Goal: Transaction & Acquisition: Subscribe to service/newsletter

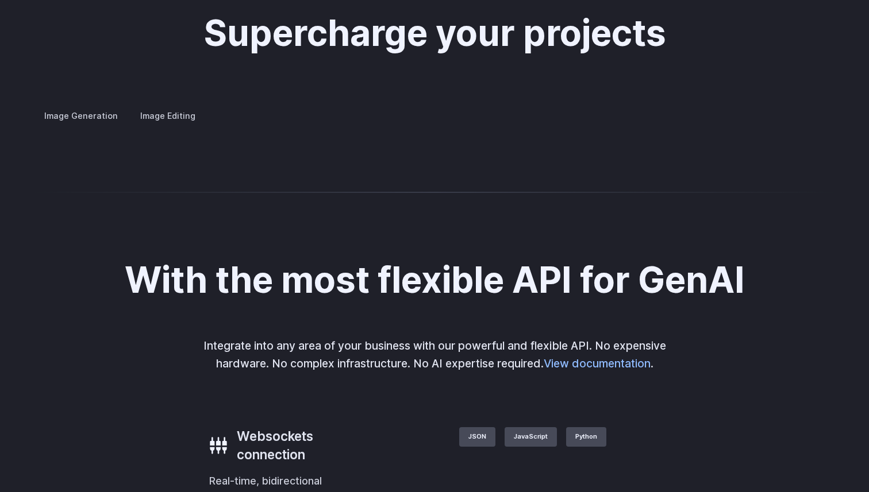
scroll to position [2154, 0]
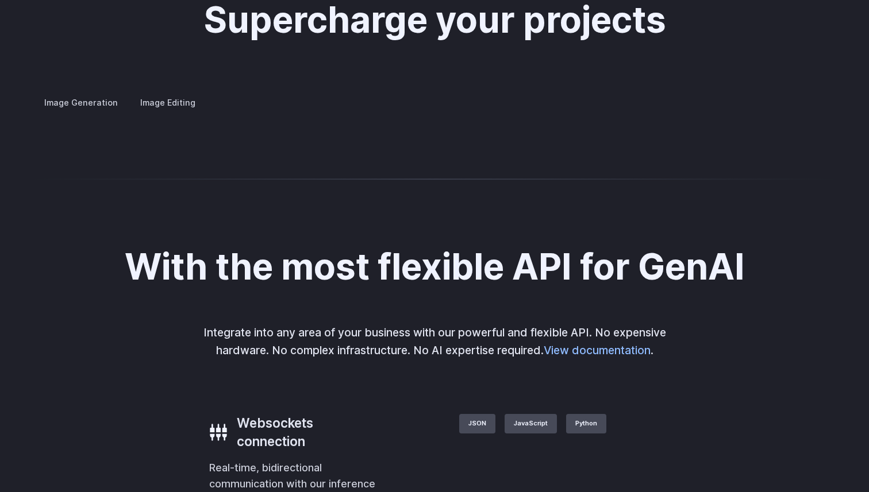
click at [691, 165] on div "Supercharge your projects Image Generation Image Editing Custom avatars Create …" at bounding box center [434, 55] width 869 height 220
click at [0, 0] on div at bounding box center [0, 0] width 0 height 0
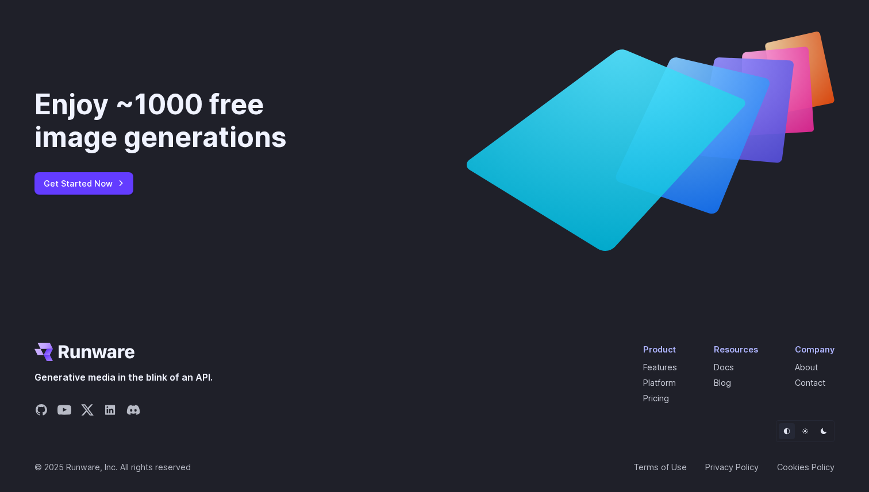
scroll to position [4247, 0]
click at [110, 194] on link "Get Started Now" at bounding box center [83, 183] width 99 height 22
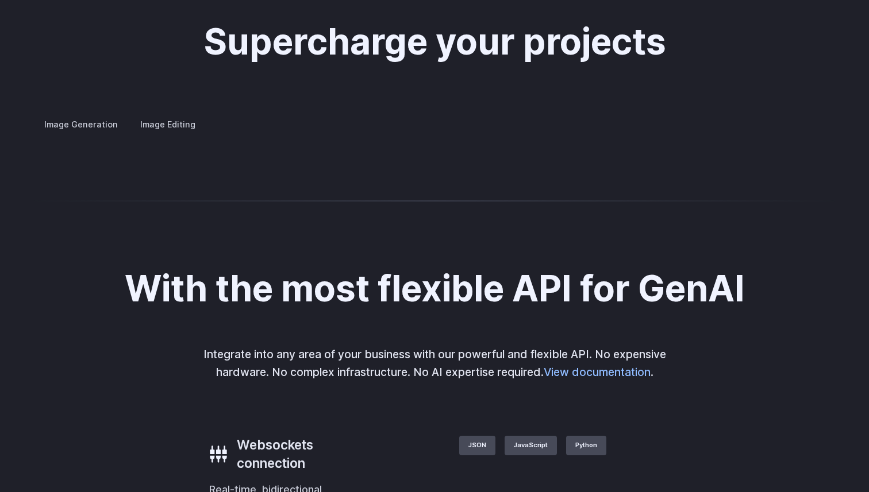
scroll to position [2114, 0]
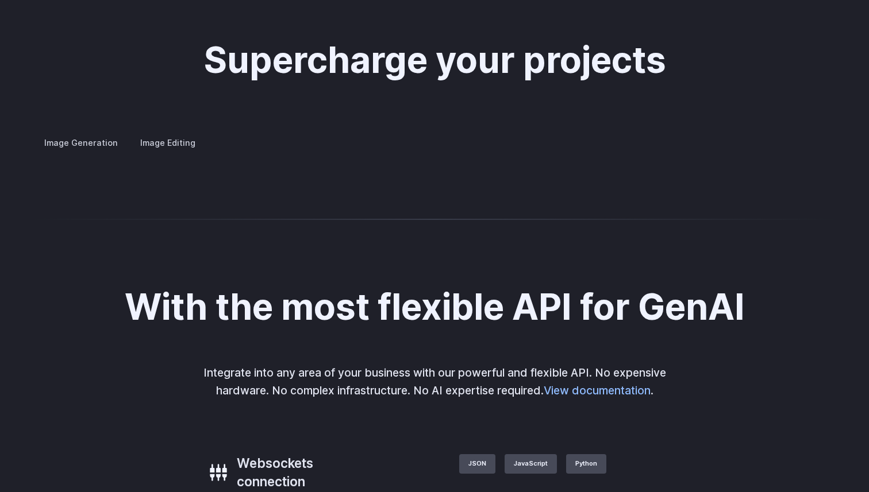
click at [0, 0] on summary "Concept design" at bounding box center [0, 0] width 0 height 0
click at [0, 0] on summary "Creative styling" at bounding box center [0, 0] width 0 height 0
click at [0, 0] on summary "Architecture" at bounding box center [0, 0] width 0 height 0
click at [0, 0] on summary "Product design" at bounding box center [0, 0] width 0 height 0
click at [0, 0] on summary "Personalized assets" at bounding box center [0, 0] width 0 height 0
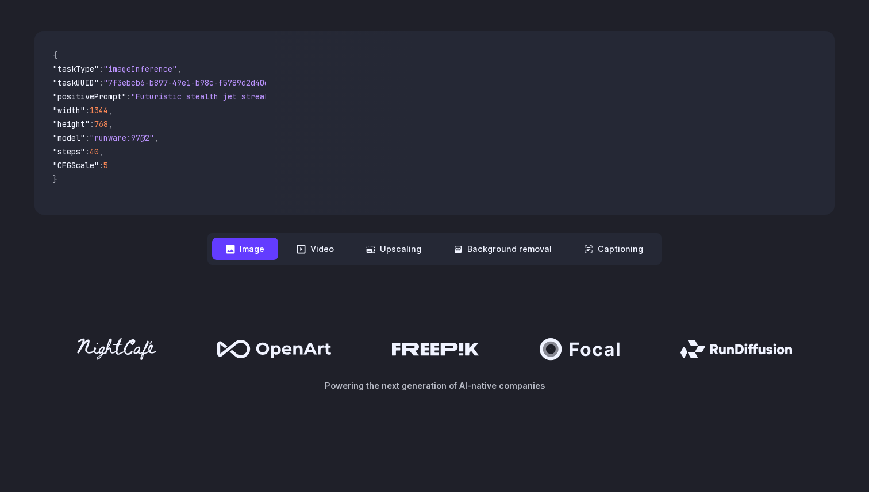
scroll to position [345, 0]
click at [405, 260] on button "Upscaling" at bounding box center [393, 249] width 83 height 22
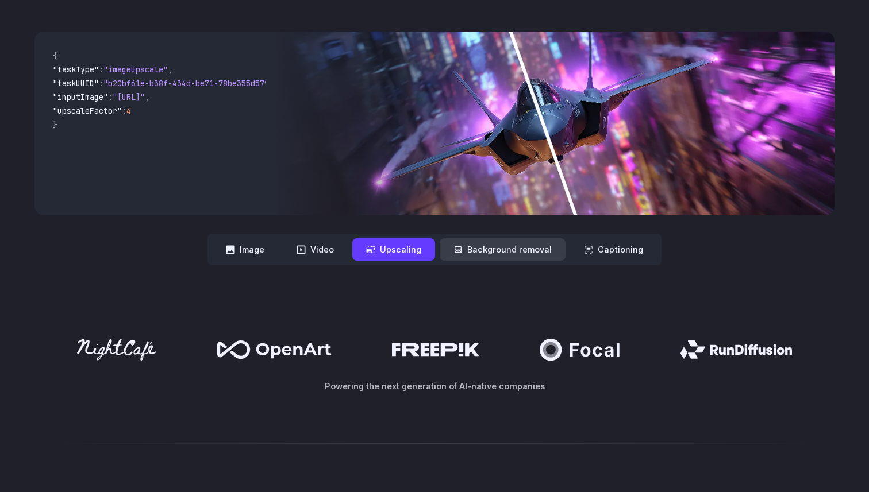
click at [487, 253] on button "Background removal" at bounding box center [503, 249] width 126 height 22
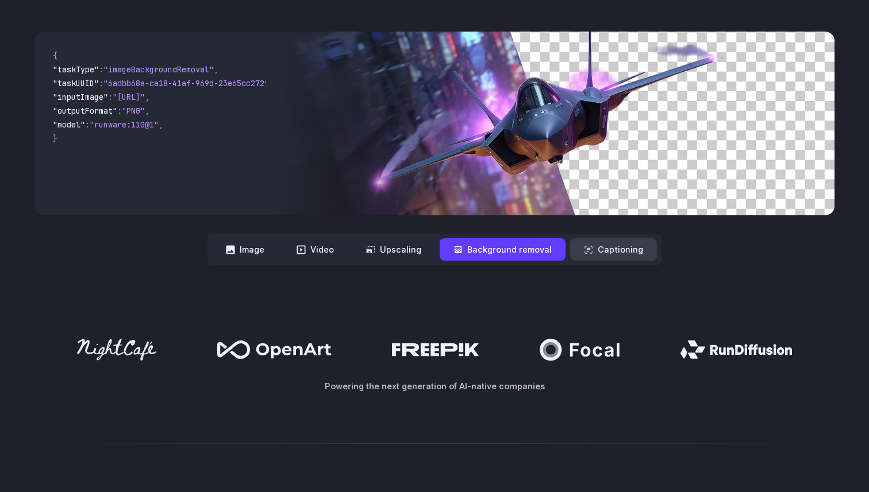
click at [595, 246] on button "Captioning" at bounding box center [613, 249] width 87 height 22
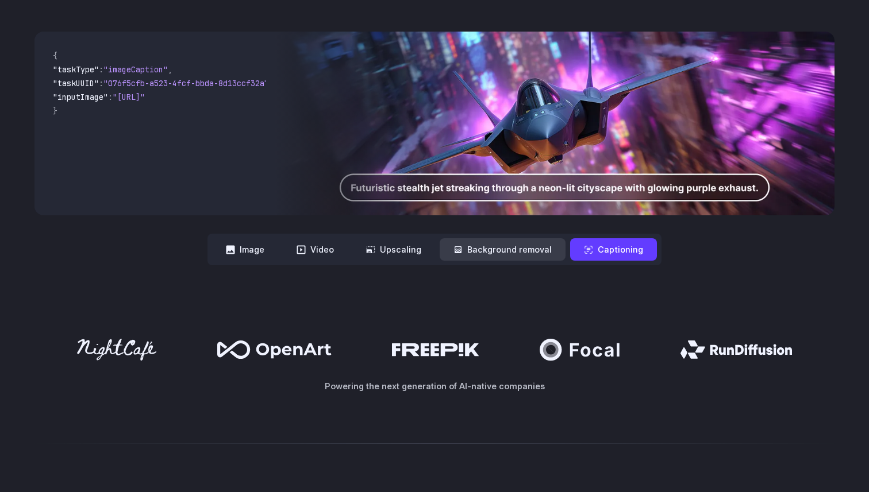
click at [523, 245] on button "Background removal" at bounding box center [503, 249] width 126 height 22
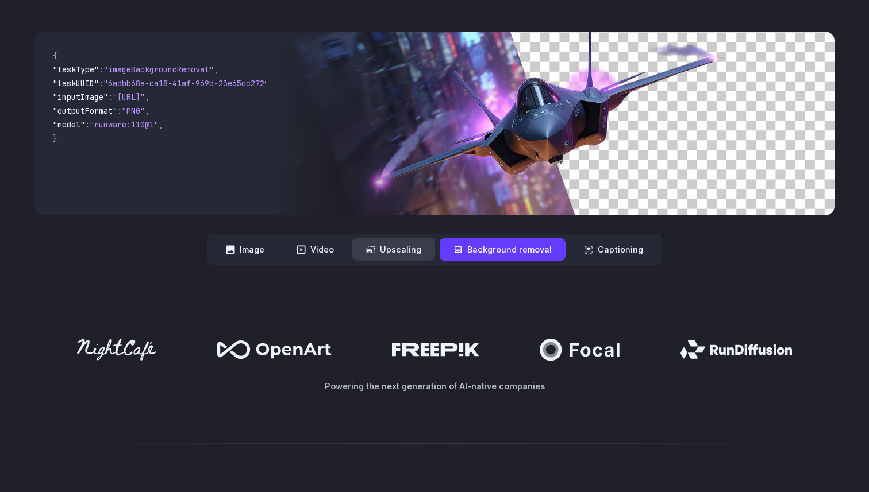
click at [407, 248] on button "Upscaling" at bounding box center [393, 249] width 83 height 22
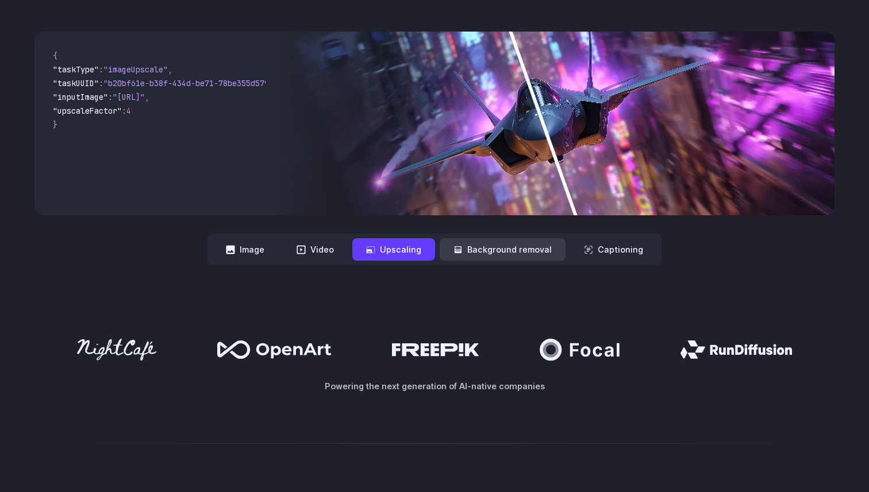
click at [478, 248] on button "Background removal" at bounding box center [503, 249] width 126 height 22
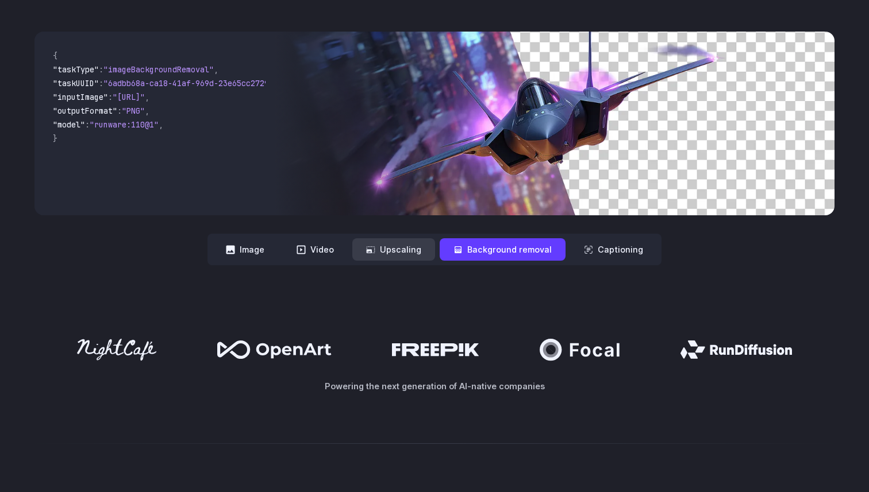
click at [390, 242] on button "Upscaling" at bounding box center [393, 249] width 83 height 22
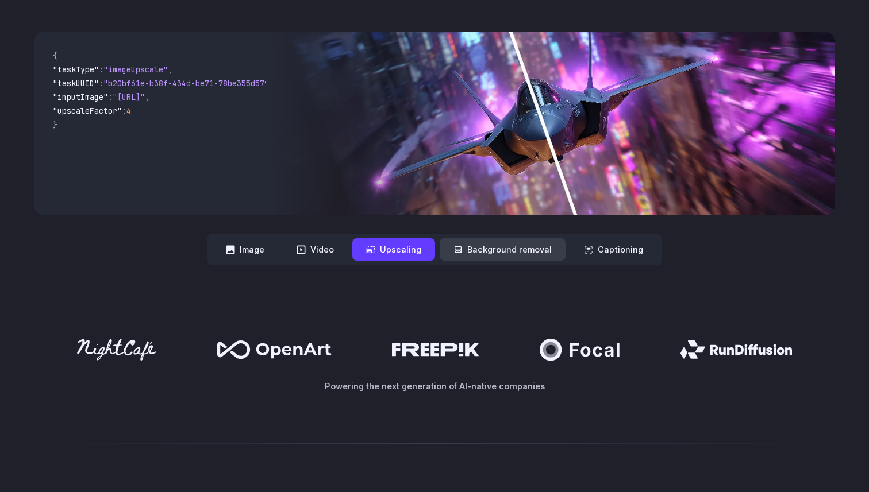
click at [471, 240] on button "Background removal" at bounding box center [503, 249] width 126 height 22
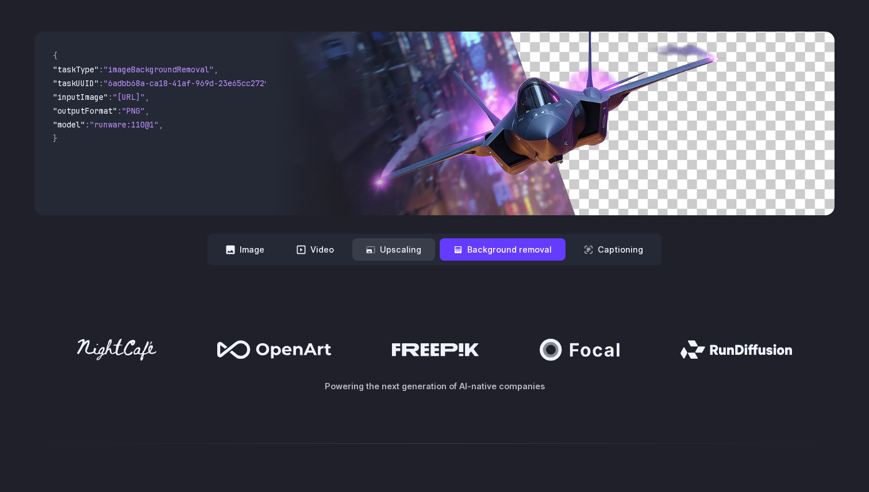
click at [397, 251] on button "Upscaling" at bounding box center [393, 249] width 83 height 22
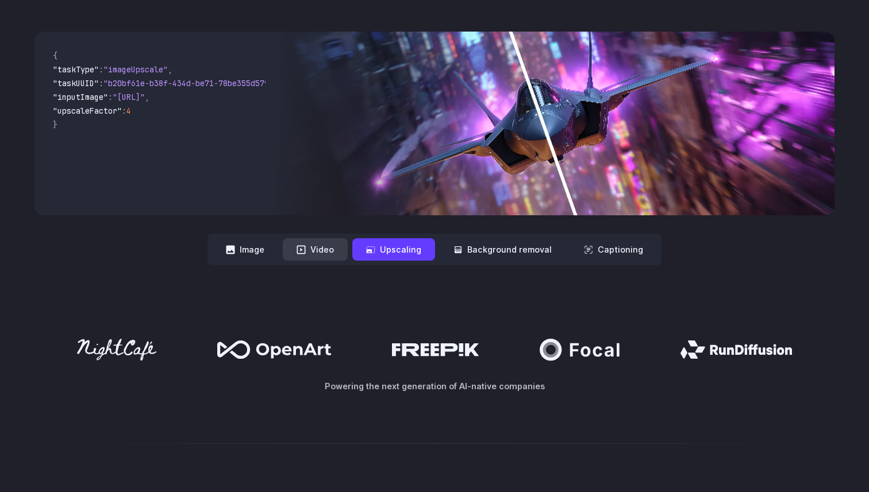
click at [330, 254] on button "Video" at bounding box center [315, 249] width 65 height 22
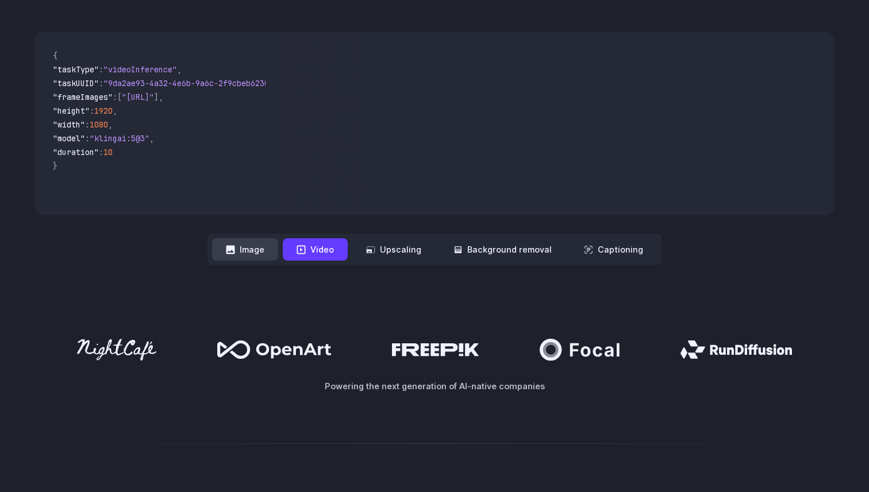
click at [264, 255] on button "Image" at bounding box center [245, 249] width 66 height 22
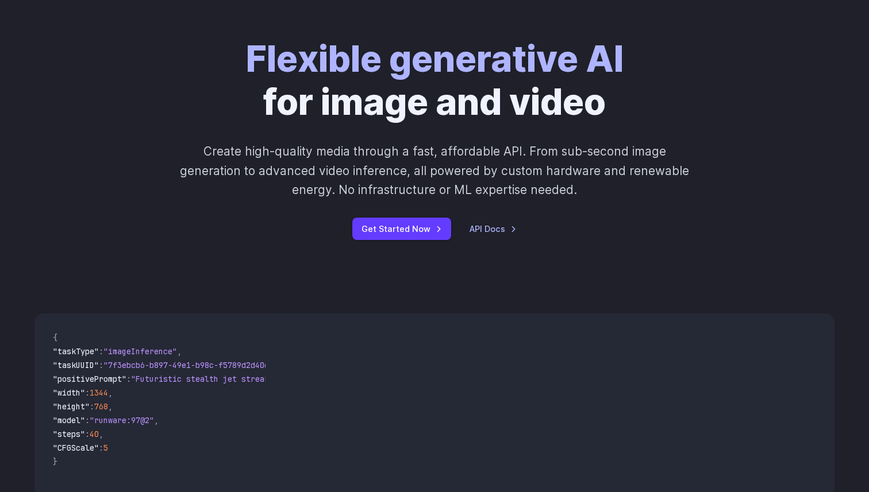
scroll to position [49, 0]
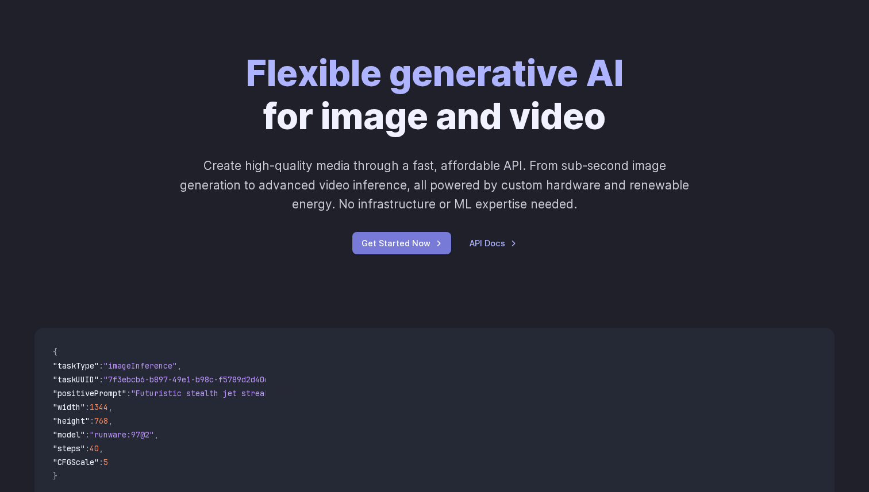
click at [406, 245] on link "Get Started Now" at bounding box center [401, 243] width 99 height 22
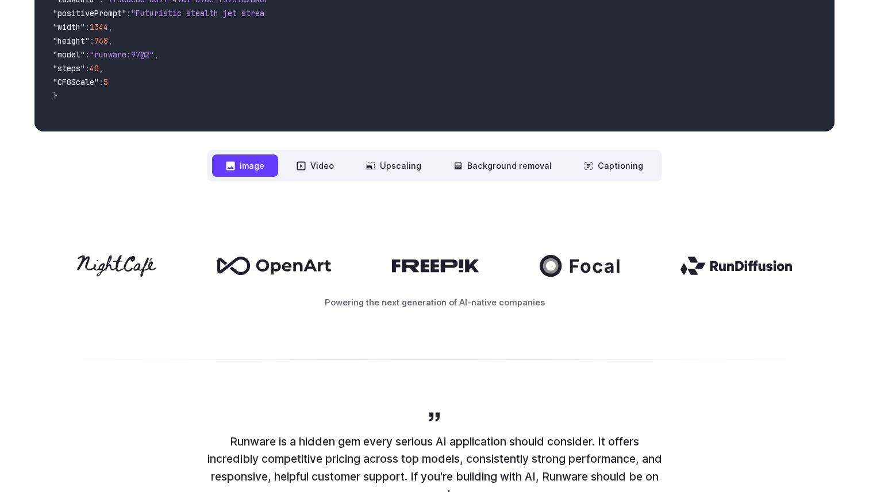
scroll to position [482, 0]
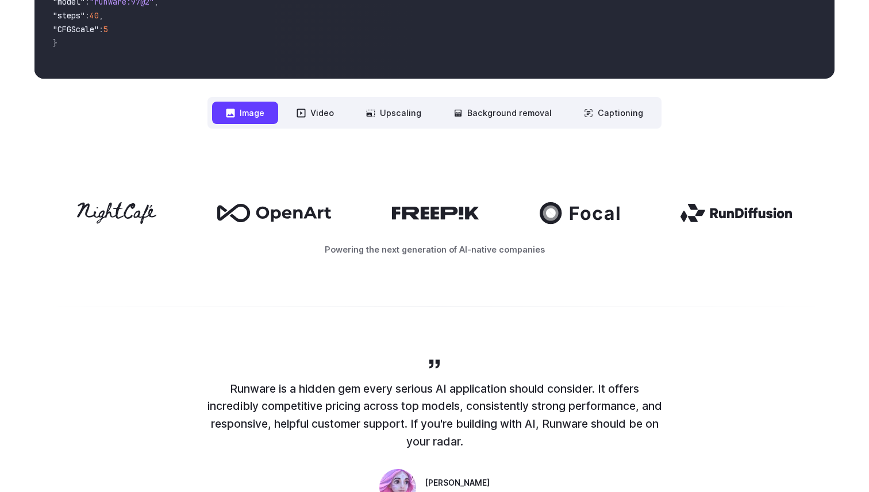
click at [734, 213] on icon at bounding box center [736, 213] width 112 height 18
click at [723, 213] on icon at bounding box center [736, 213] width 112 height 18
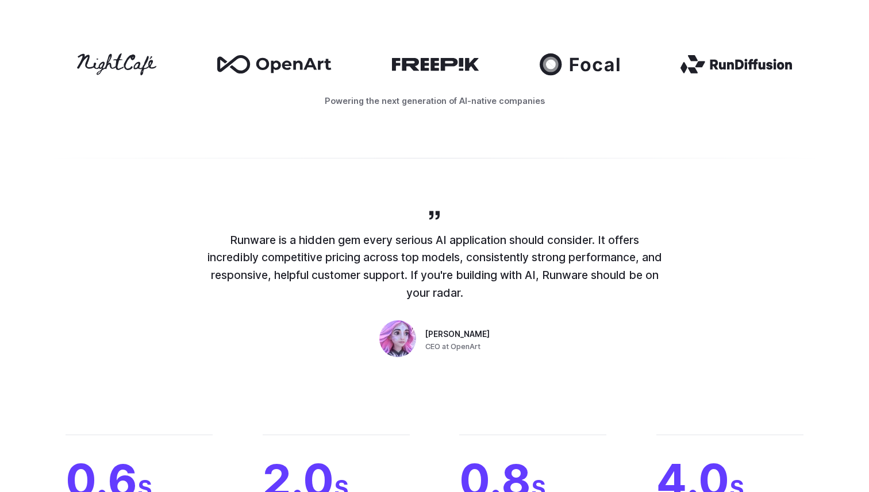
scroll to position [730, 0]
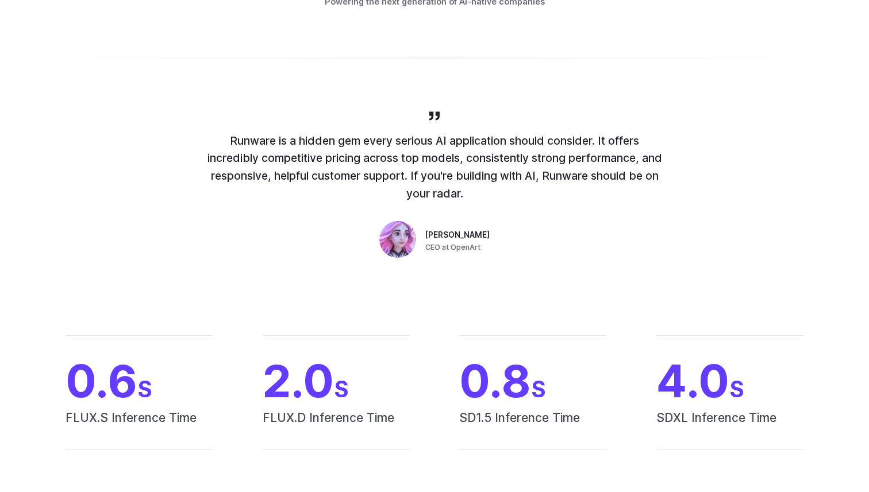
click at [442, 231] on span "[PERSON_NAME]" at bounding box center [457, 235] width 64 height 13
drag, startPoint x: 429, startPoint y: 233, endPoint x: 468, endPoint y: 236, distance: 39.2
click at [468, 236] on div "[PERSON_NAME] CEO at OpenArt" at bounding box center [457, 241] width 64 height 24
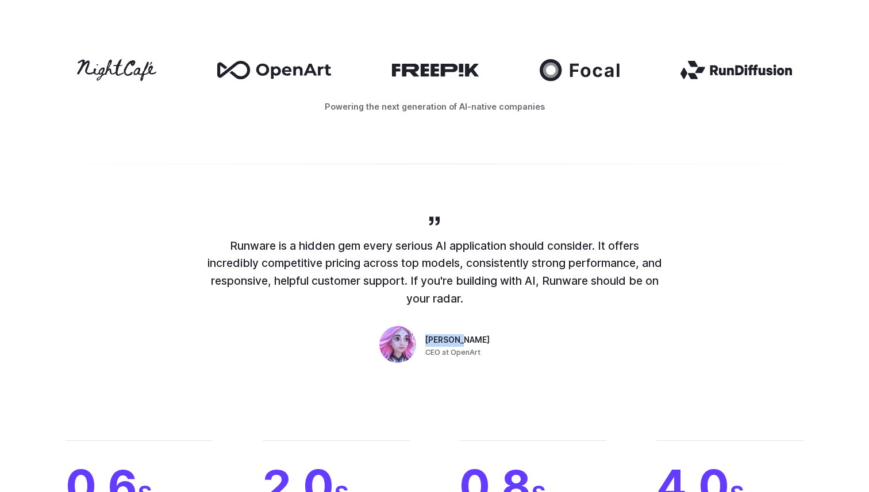
scroll to position [598, 0]
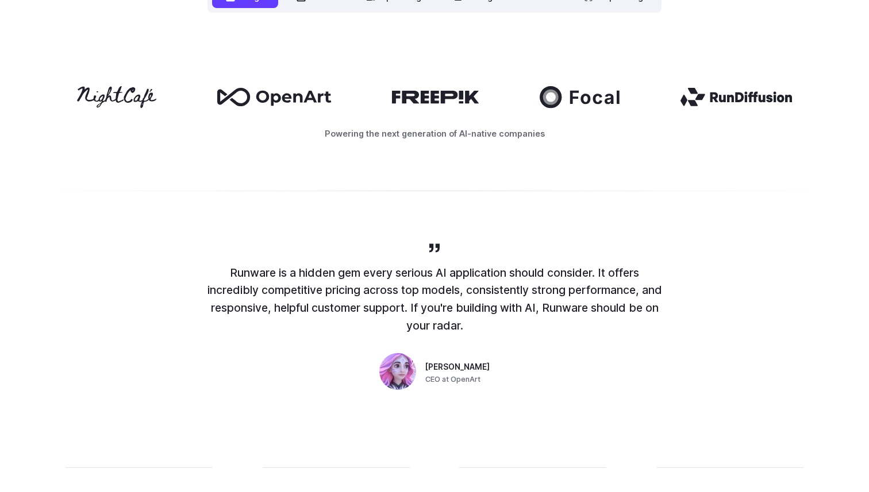
drag, startPoint x: 709, startPoint y: 91, endPoint x: 752, endPoint y: 102, distance: 43.9
click at [753, 102] on icon at bounding box center [736, 97] width 112 height 18
click at [748, 101] on icon at bounding box center [736, 97] width 112 height 18
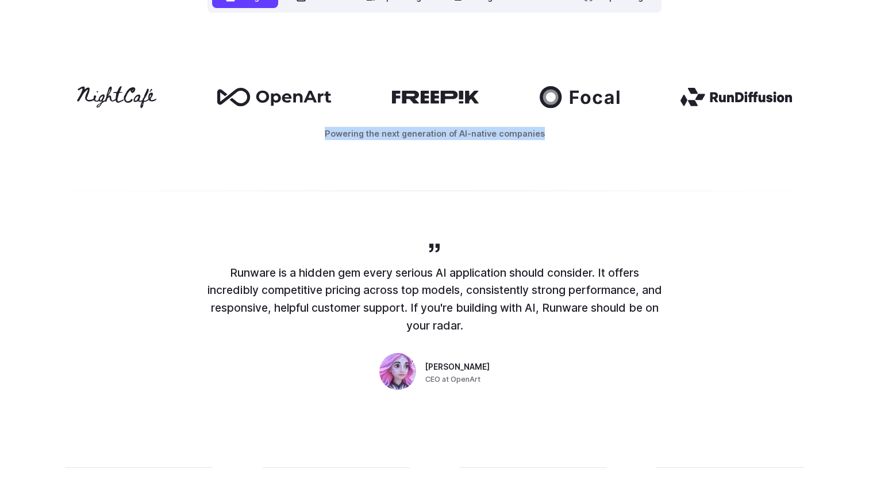
click at [748, 101] on icon at bounding box center [736, 97] width 112 height 18
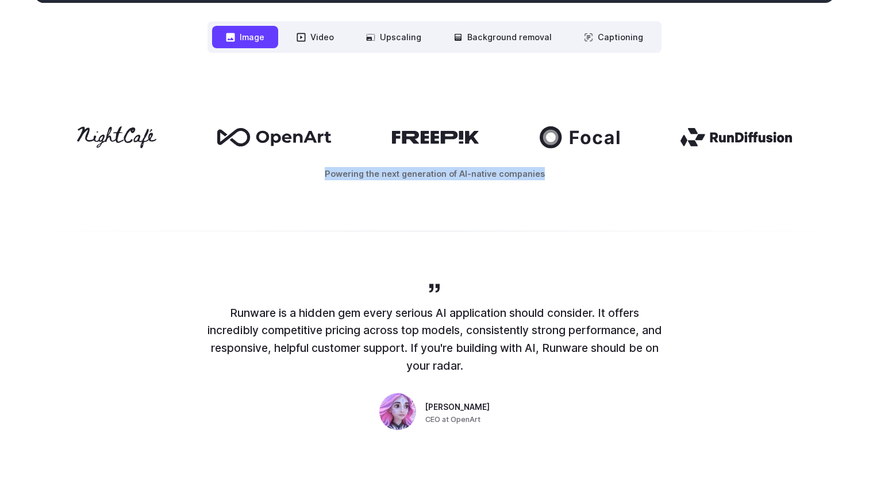
scroll to position [547, 0]
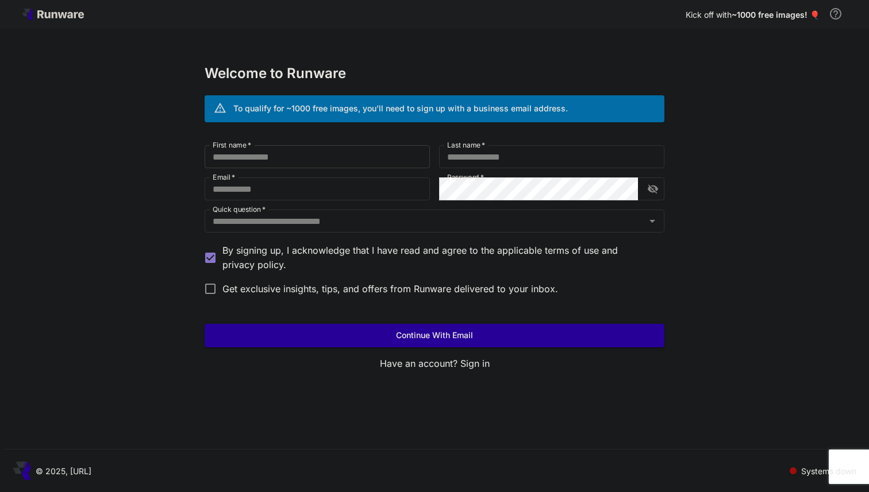
click at [344, 165] on input "First name   *" at bounding box center [317, 156] width 225 height 23
